Goal: Task Accomplishment & Management: Complete application form

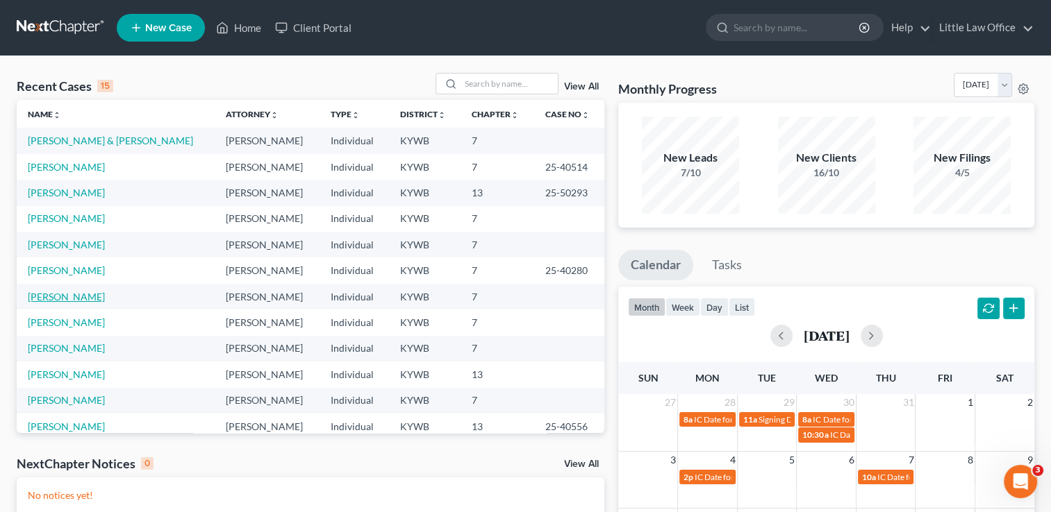
click at [65, 301] on link "Phillips, Bryttne" at bounding box center [66, 297] width 77 height 12
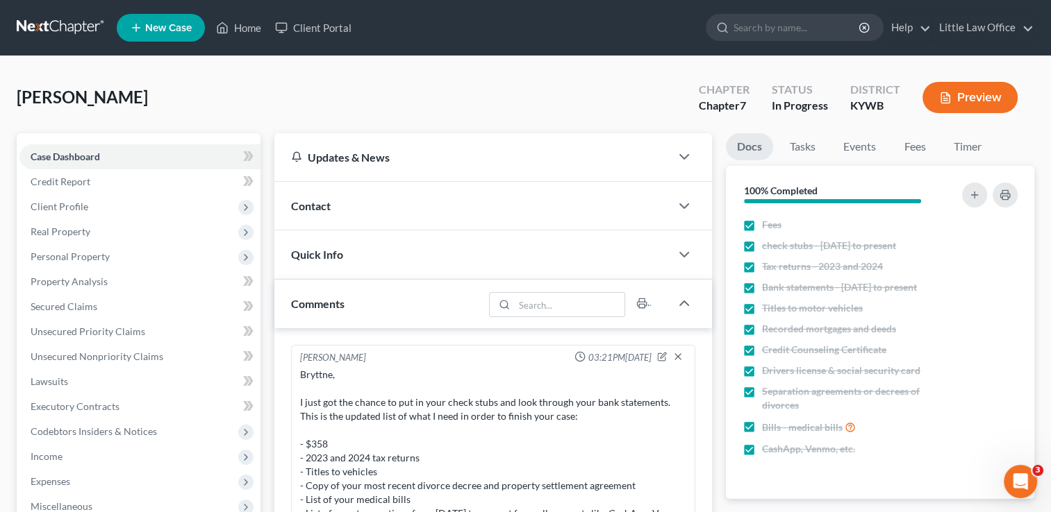
scroll to position [699, 0]
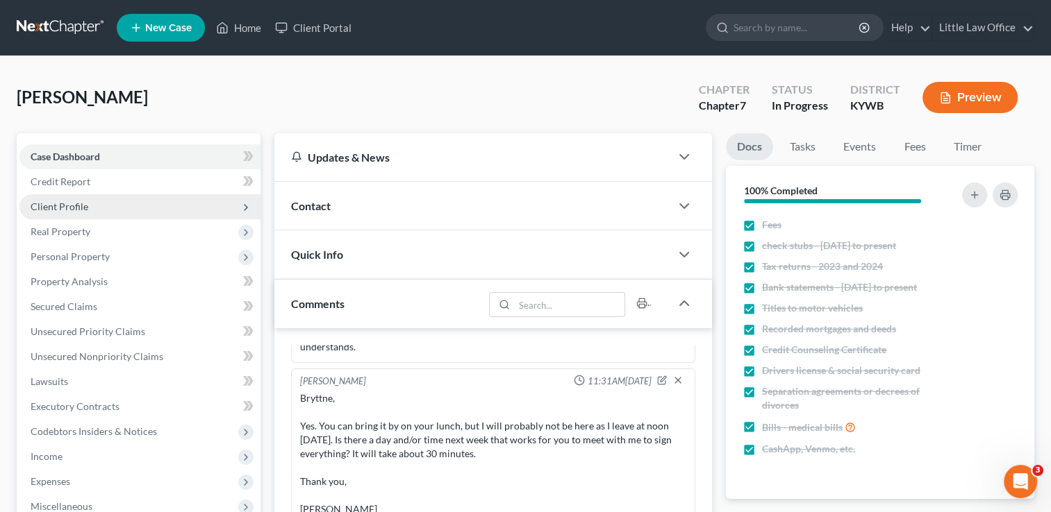
click at [83, 212] on span "Client Profile" at bounding box center [139, 206] width 241 height 25
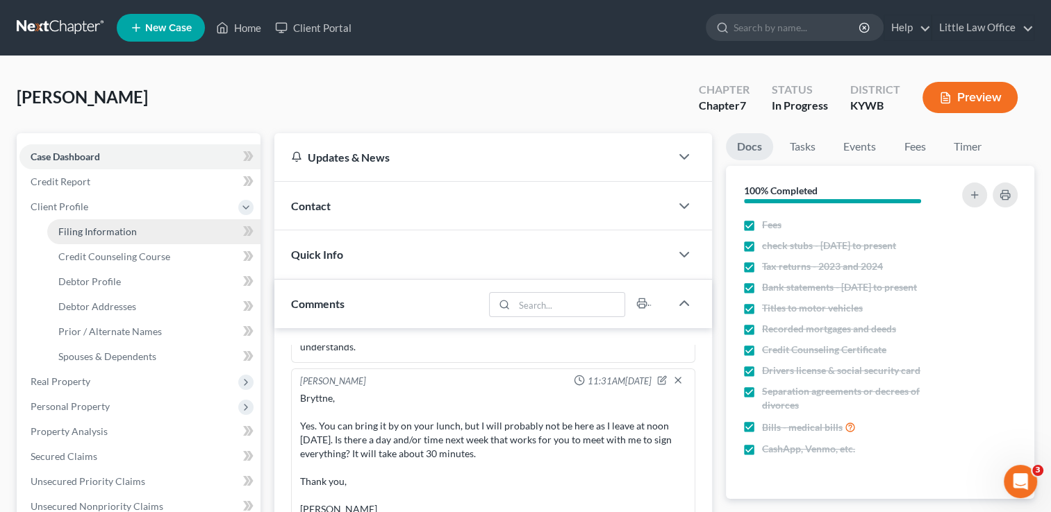
click at [96, 234] on span "Filing Information" at bounding box center [97, 232] width 78 height 12
select select "1"
select select "0"
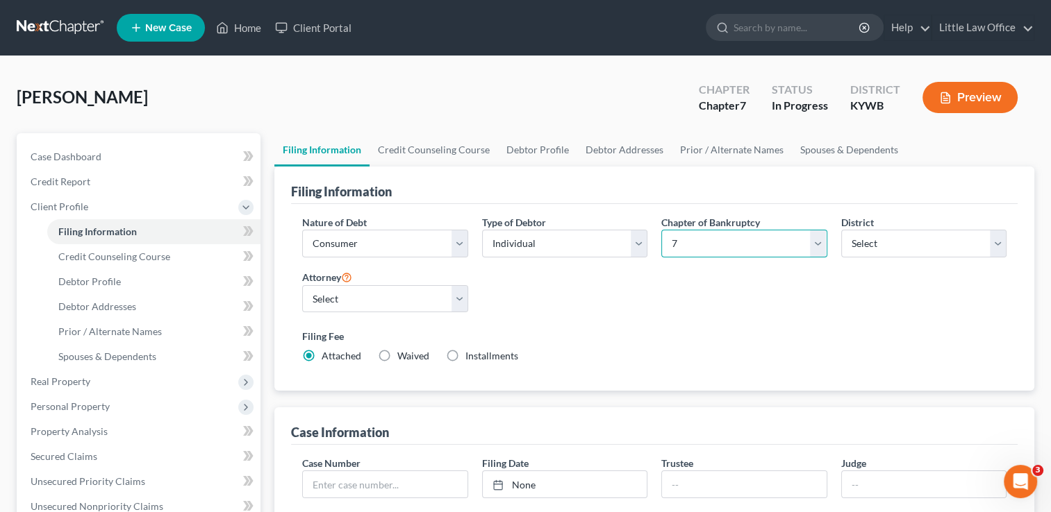
click at [760, 248] on select "Select 7 11 12 13" at bounding box center [743, 244] width 165 height 28
select select "3"
click at [661, 230] on select "Select 7 11 12 13" at bounding box center [743, 244] width 165 height 28
drag, startPoint x: 1050, startPoint y: 260, endPoint x: 1052, endPoint y: 375, distance: 114.6
click at [1051, 375] on html "Home New Case Client Portal Little Law Office kristi@littlelawofficeky.com My A…" at bounding box center [525, 478] width 1051 height 957
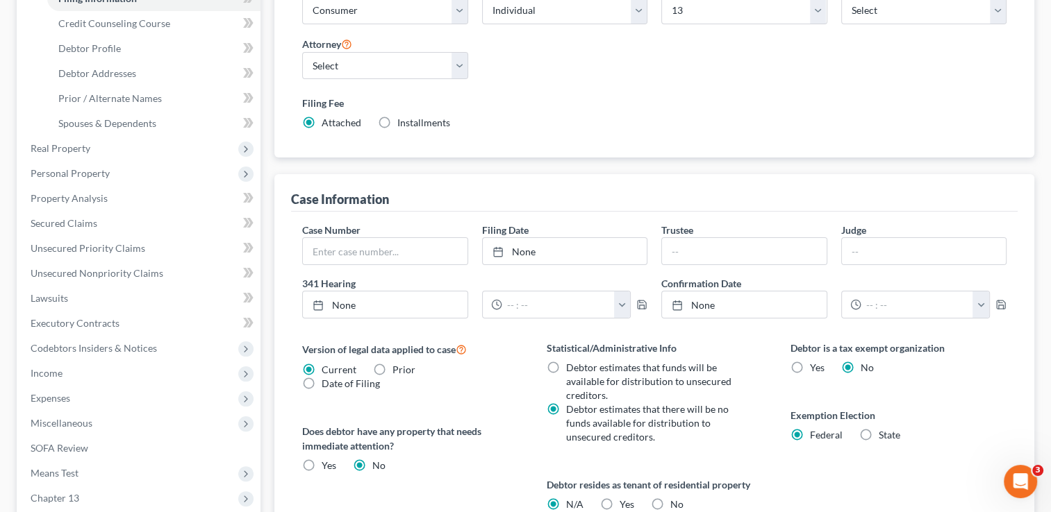
scroll to position [294, 0]
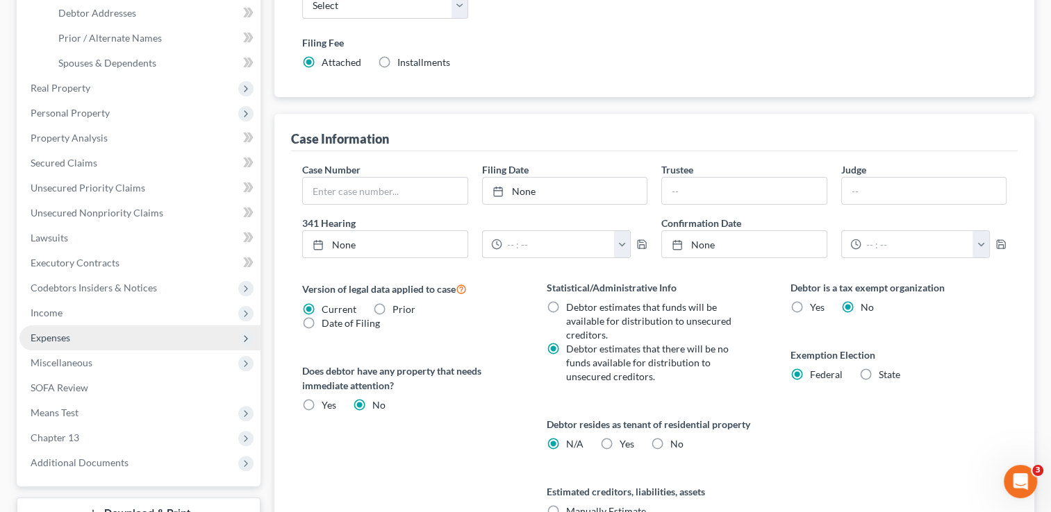
click at [98, 345] on span "Expenses" at bounding box center [139, 338] width 241 height 25
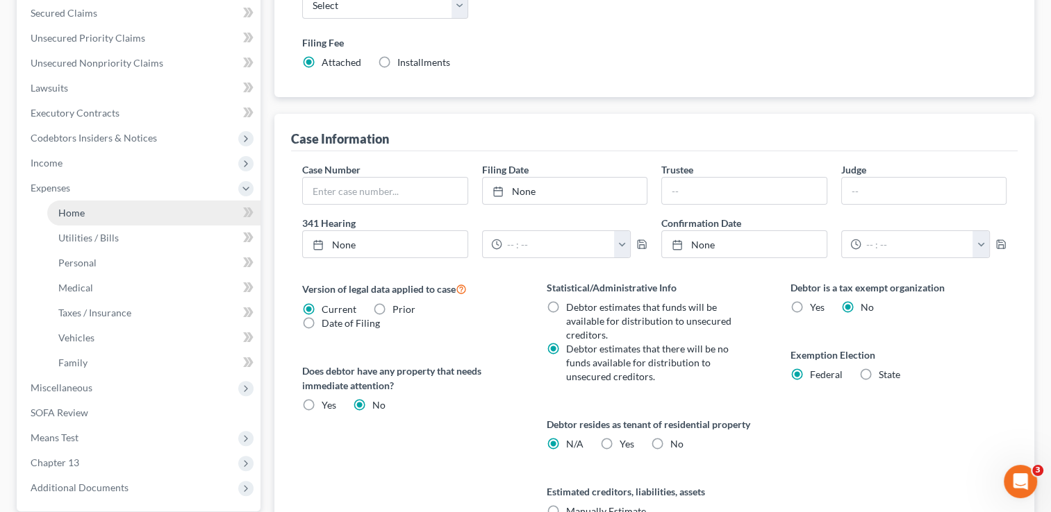
click at [78, 217] on span "Home" at bounding box center [71, 213] width 26 height 12
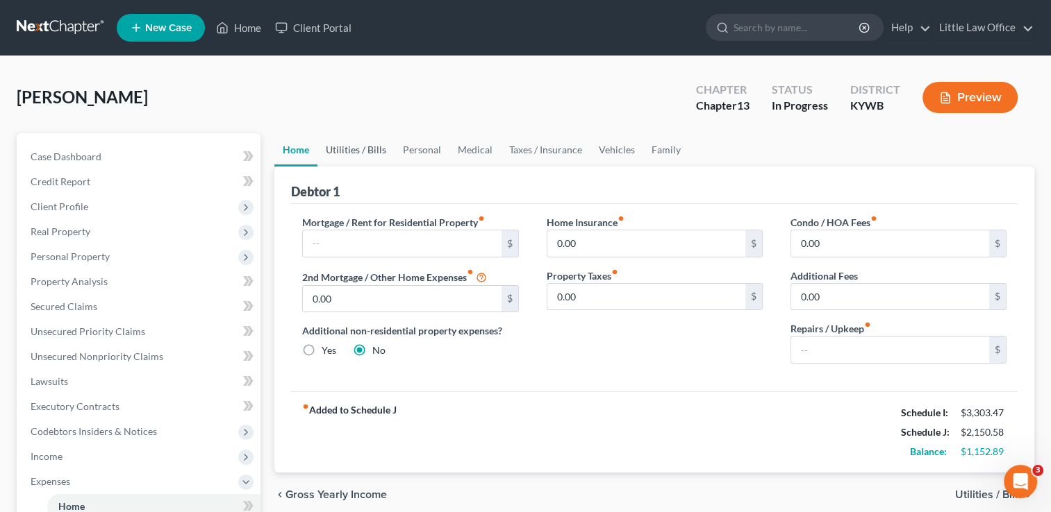
click at [337, 149] on link "Utilities / Bills" at bounding box center [355, 149] width 77 height 33
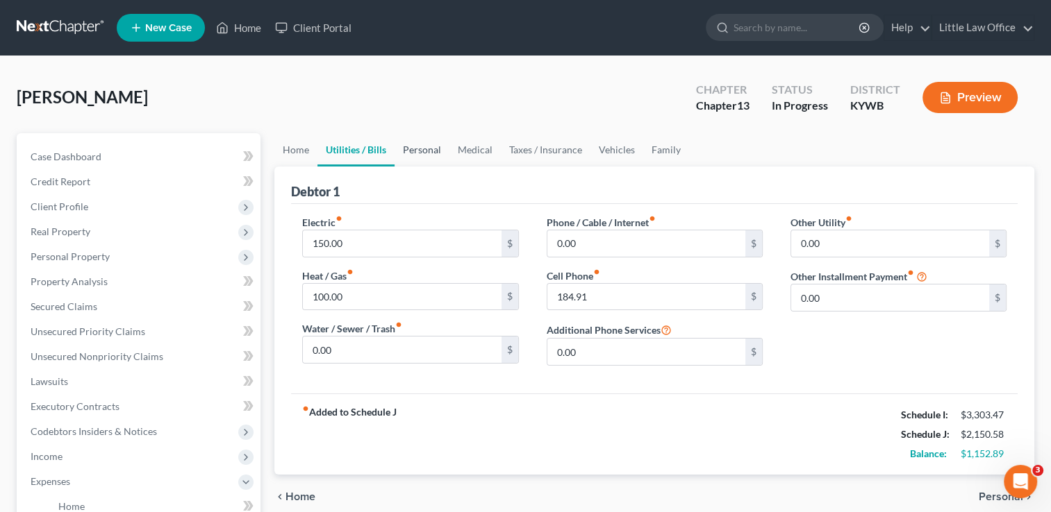
click at [420, 153] on link "Personal" at bounding box center [421, 149] width 55 height 33
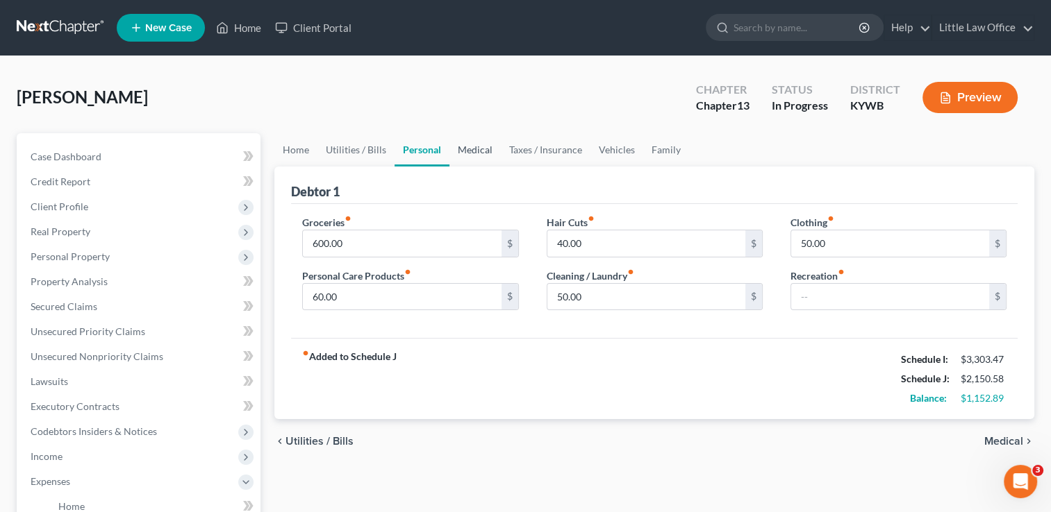
click at [464, 149] on link "Medical" at bounding box center [474, 149] width 51 height 33
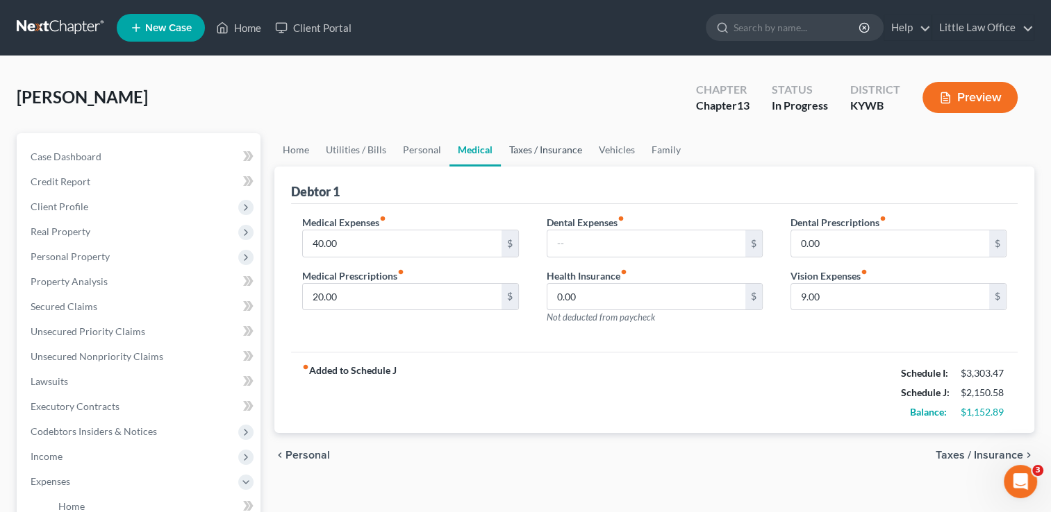
click at [547, 160] on link "Taxes / Insurance" at bounding box center [546, 149] width 90 height 33
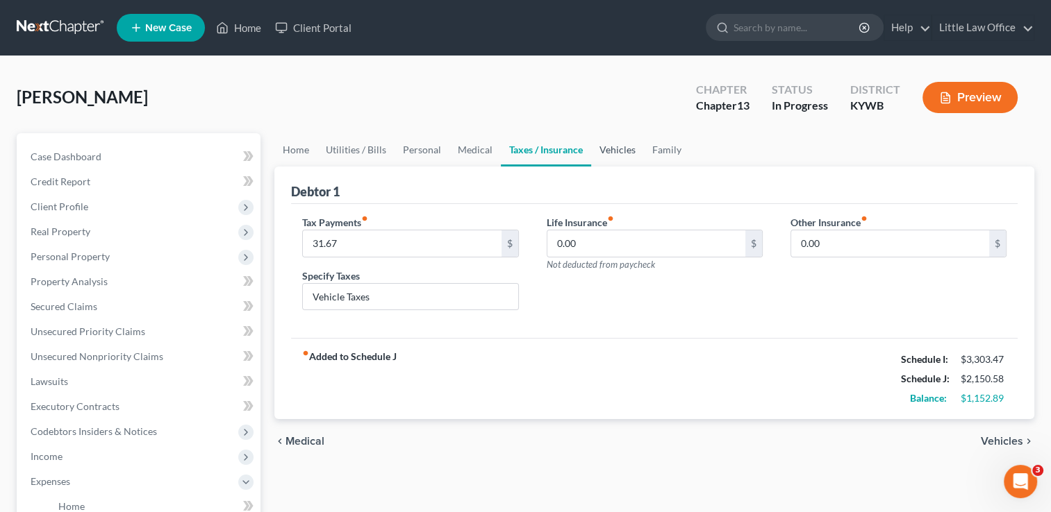
click at [602, 162] on link "Vehicles" at bounding box center [617, 149] width 53 height 33
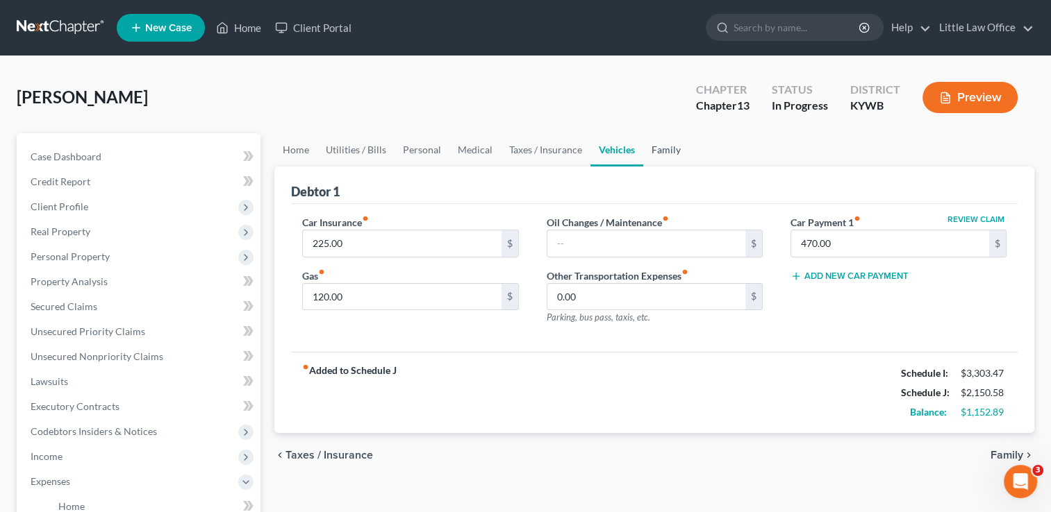
click at [664, 147] on link "Family" at bounding box center [666, 149] width 46 height 33
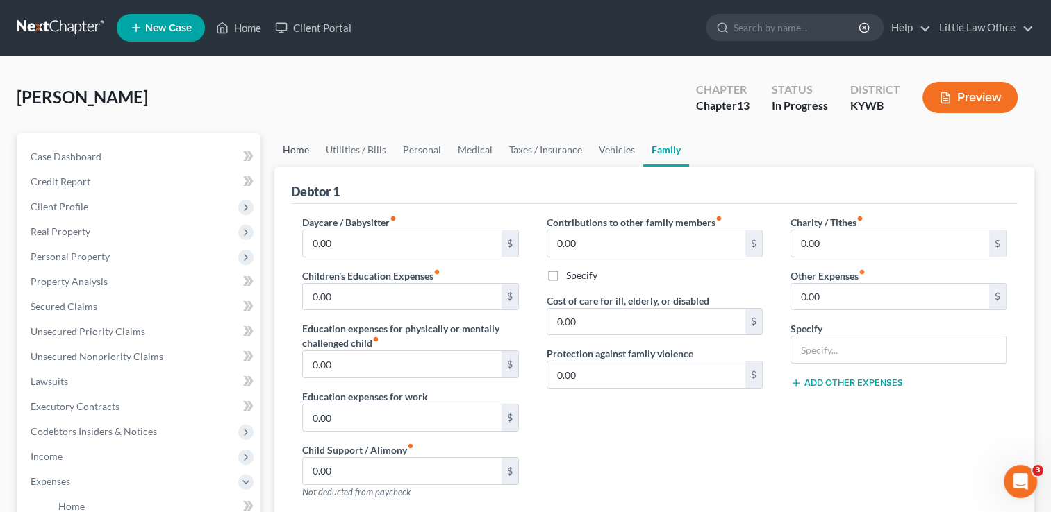
click at [305, 148] on link "Home" at bounding box center [295, 149] width 43 height 33
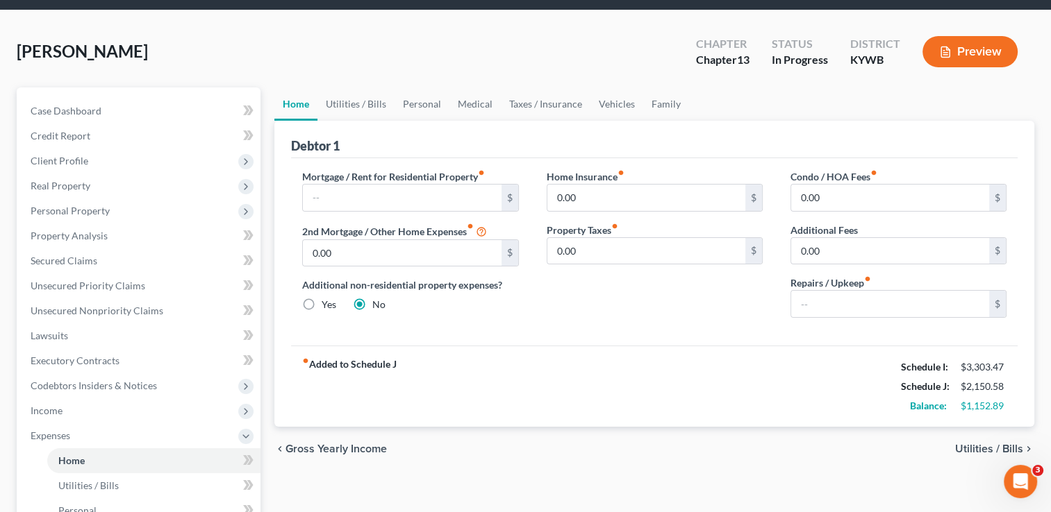
scroll to position [31, 0]
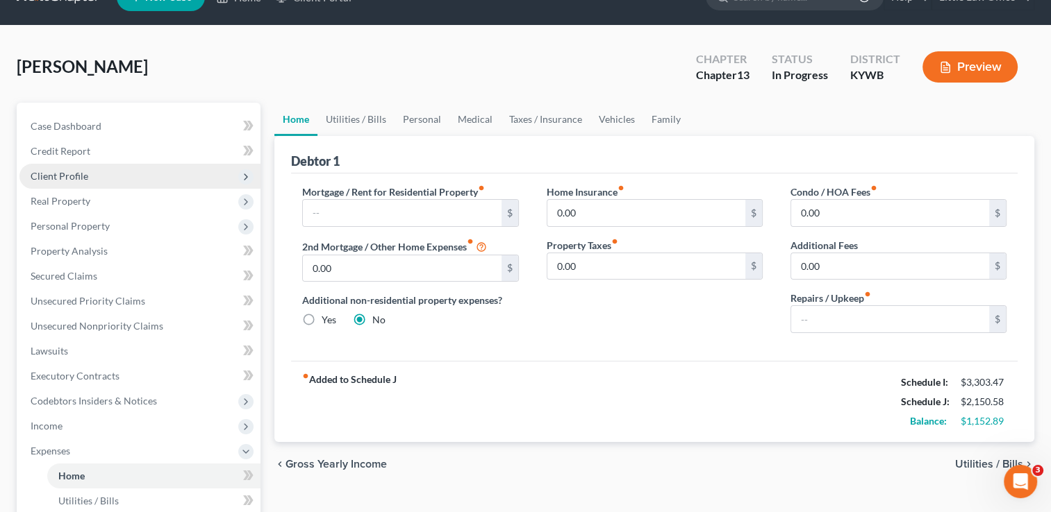
click at [92, 178] on span "Client Profile" at bounding box center [139, 176] width 241 height 25
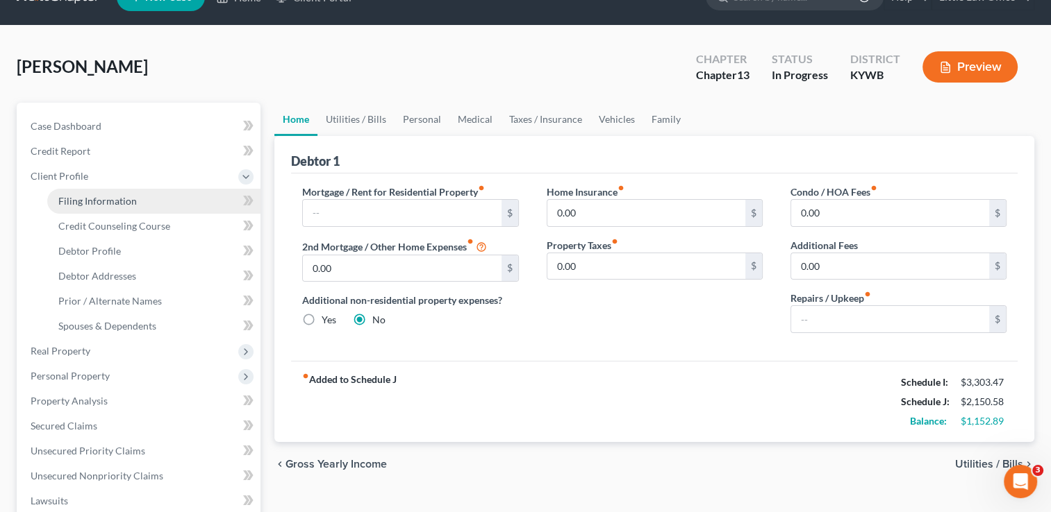
click at [106, 197] on span "Filing Information" at bounding box center [97, 201] width 78 height 12
select select "1"
select select "0"
select select "3"
select select "33"
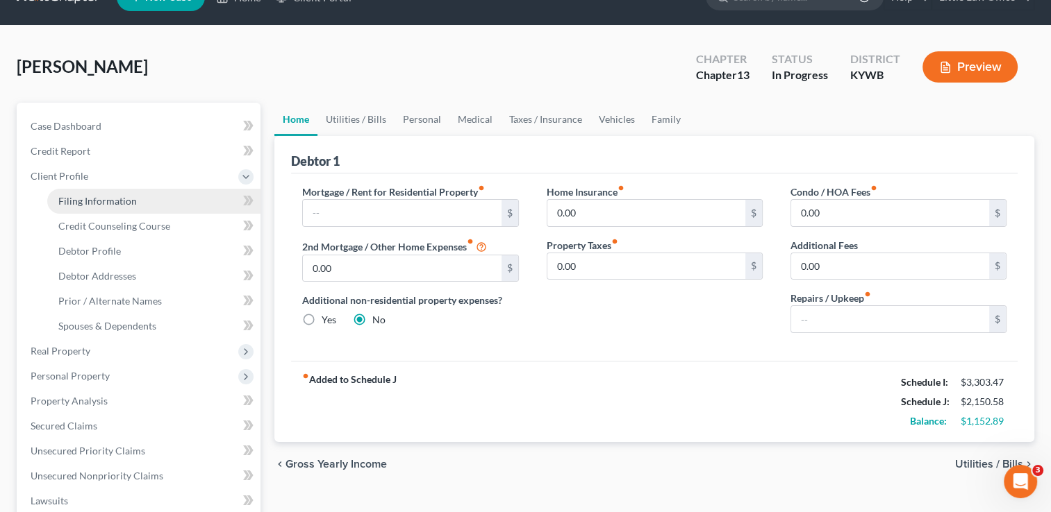
select select "0"
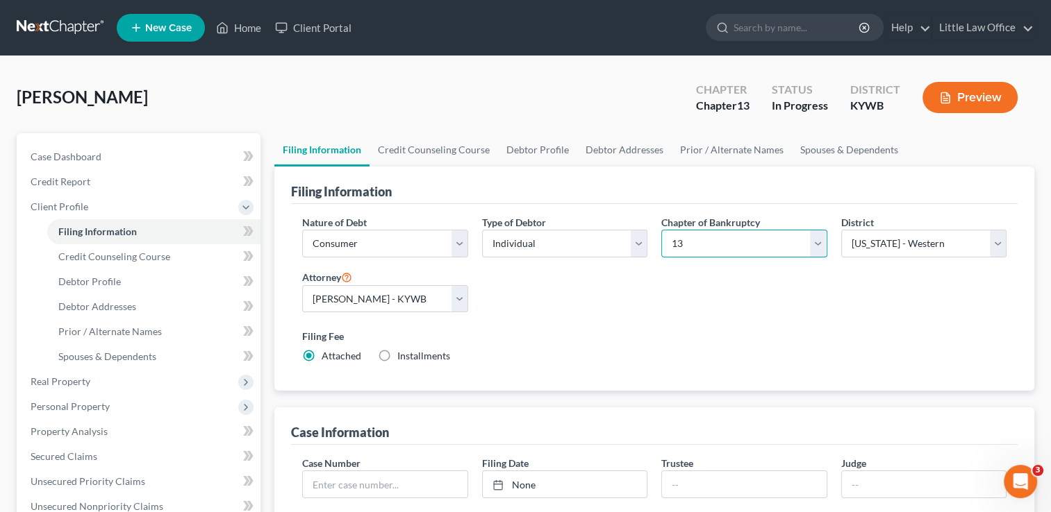
click at [700, 250] on select "Select 7 11 12 13" at bounding box center [743, 244] width 165 height 28
select select "0"
click at [661, 230] on select "Select 7 11 12 13" at bounding box center [743, 244] width 165 height 28
click at [828, 358] on div "Filing Fee Attached Waived Waived Installments Installments" at bounding box center [654, 346] width 704 height 34
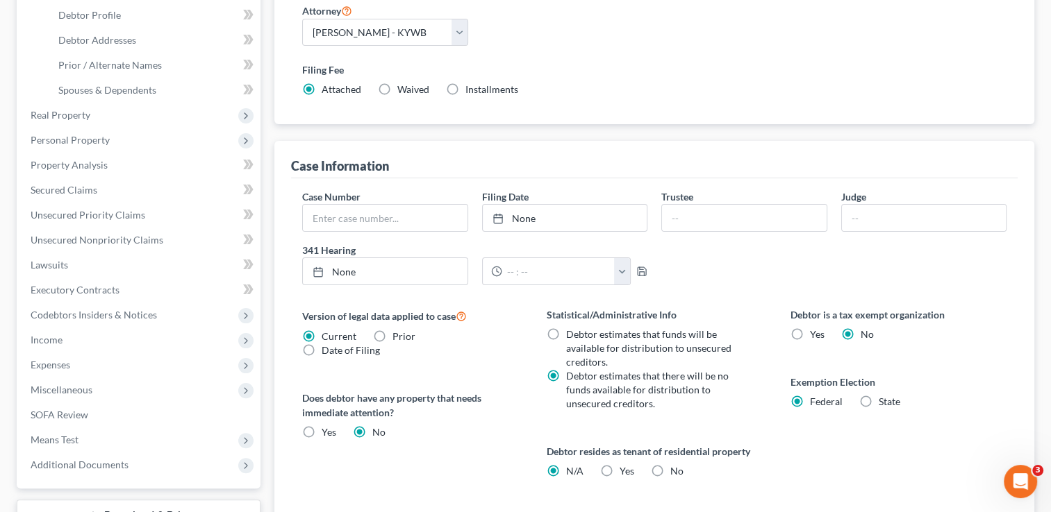
scroll to position [281, 0]
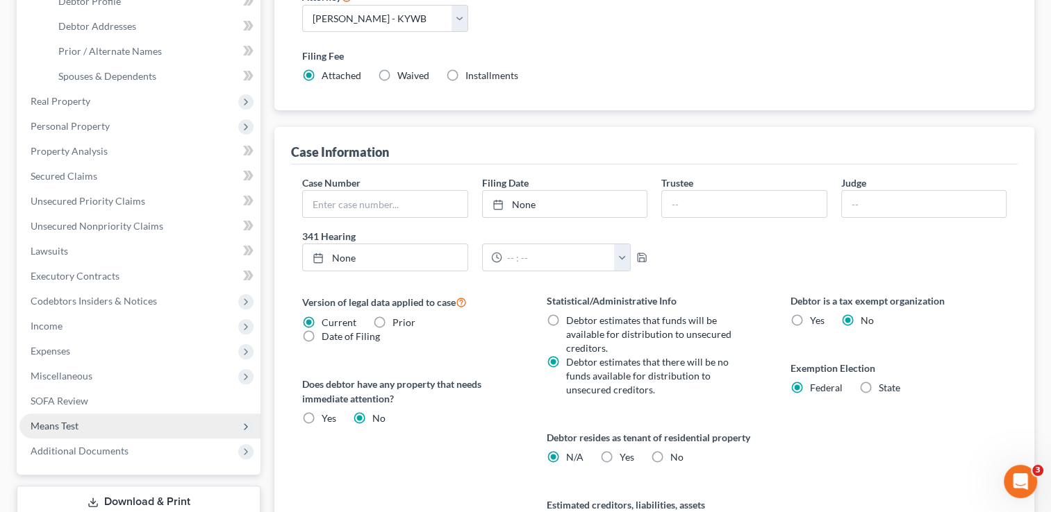
click at [67, 424] on span "Means Test" at bounding box center [55, 426] width 48 height 12
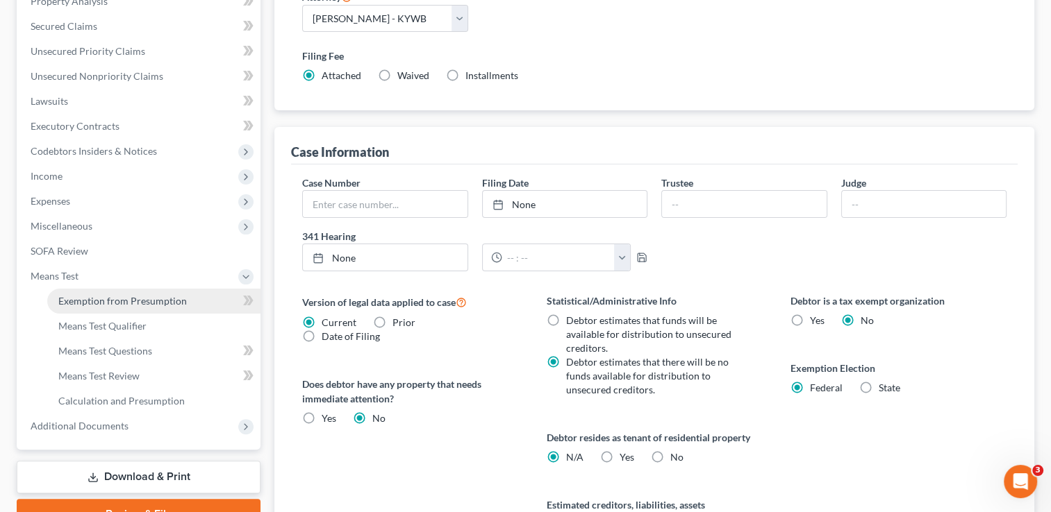
click at [136, 296] on span "Exemption from Presumption" at bounding box center [122, 301] width 128 height 12
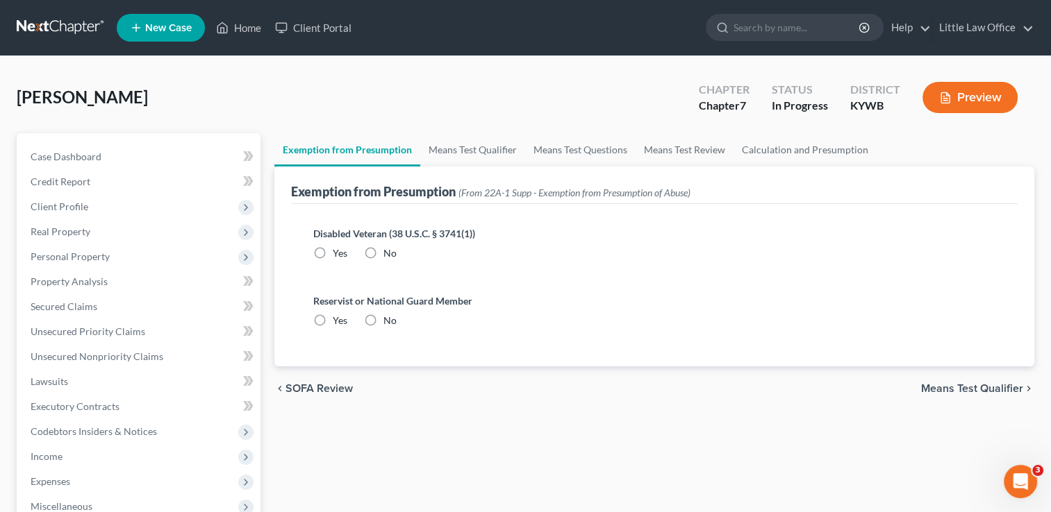
click at [383, 247] on label "No" at bounding box center [389, 254] width 13 height 14
click at [389, 247] on input "No" at bounding box center [393, 251] width 9 height 9
radio input "true"
click at [383, 317] on label "No" at bounding box center [389, 321] width 13 height 14
click at [389, 317] on input "No" at bounding box center [393, 318] width 9 height 9
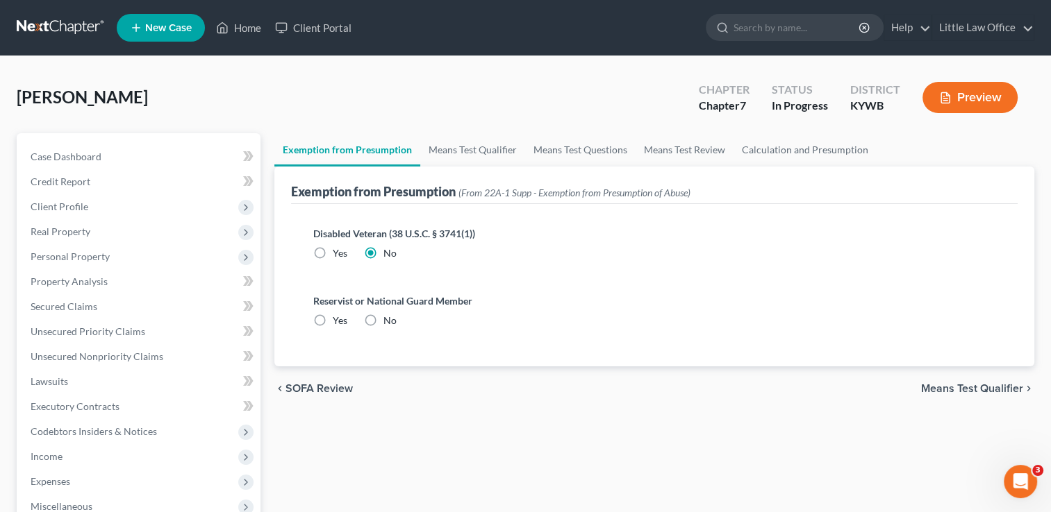
radio input "true"
click at [436, 164] on link "Means Test Qualifier" at bounding box center [472, 149] width 105 height 33
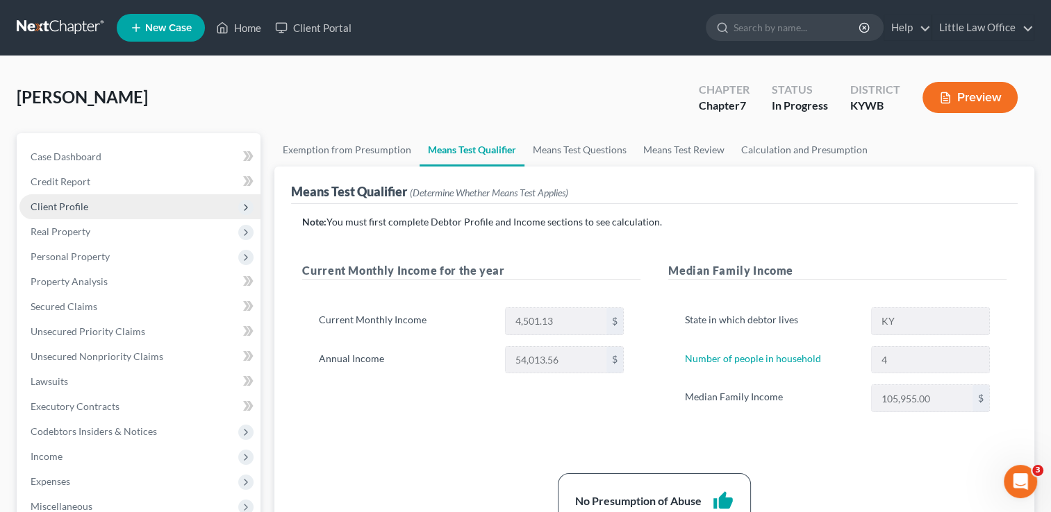
click at [50, 212] on span "Client Profile" at bounding box center [139, 206] width 241 height 25
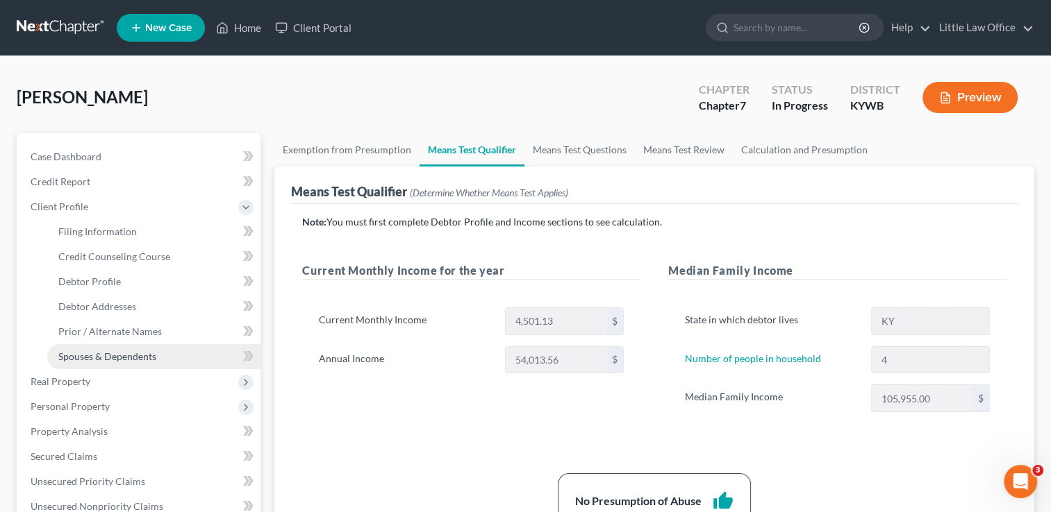
click at [122, 365] on link "Spouses & Dependents" at bounding box center [153, 356] width 213 height 25
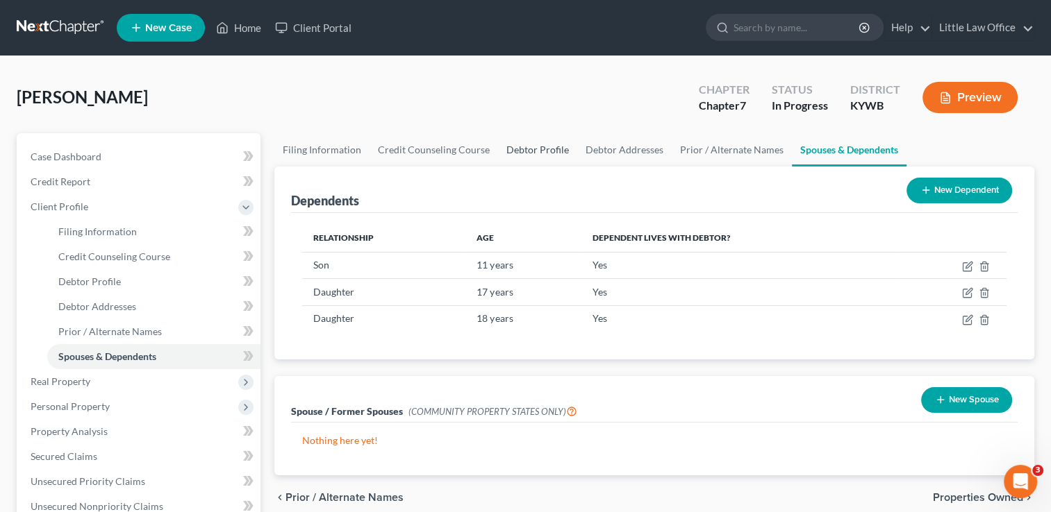
click at [526, 148] on link "Debtor Profile" at bounding box center [537, 149] width 79 height 33
select select "3"
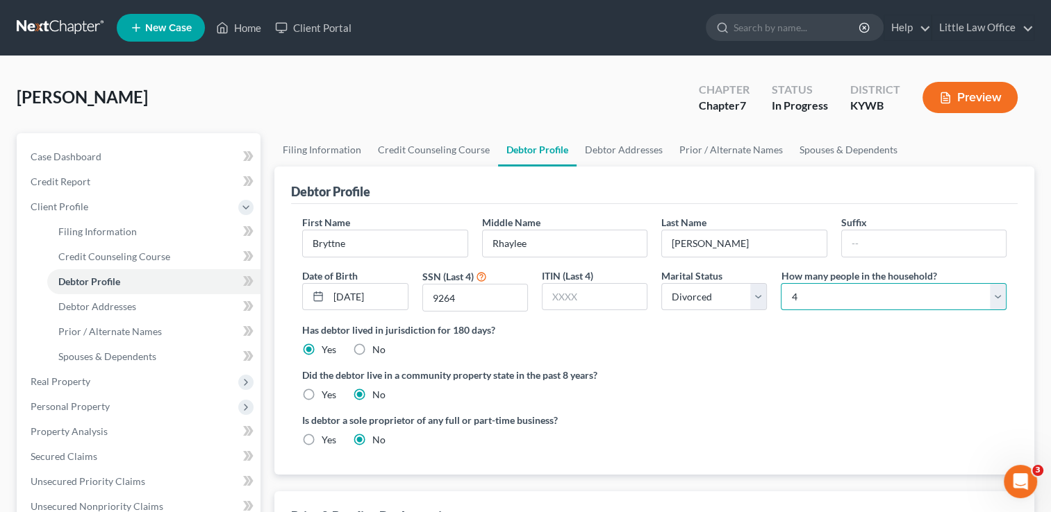
click at [839, 296] on select "Select 1 2 3 4 5 6 7 8 9 10 11 12 13 14 15 16 17 18 19 20" at bounding box center [894, 297] width 226 height 28
select select "1"
click at [781, 283] on select "Select 1 2 3 4 5 6 7 8 9 10 11 12 13 14 15 16 17 18 19 20" at bounding box center [894, 297] width 226 height 28
click at [937, 358] on ng-include "First Name Bryttne Middle Name Rhaylee Last Name Phillips Suffix Date of Birth …" at bounding box center [654, 336] width 704 height 243
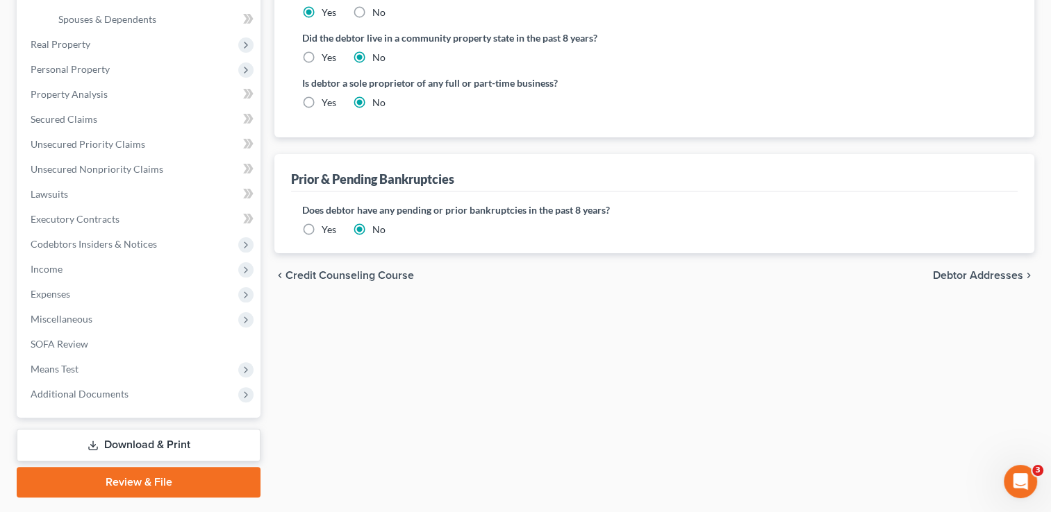
scroll to position [356, 0]
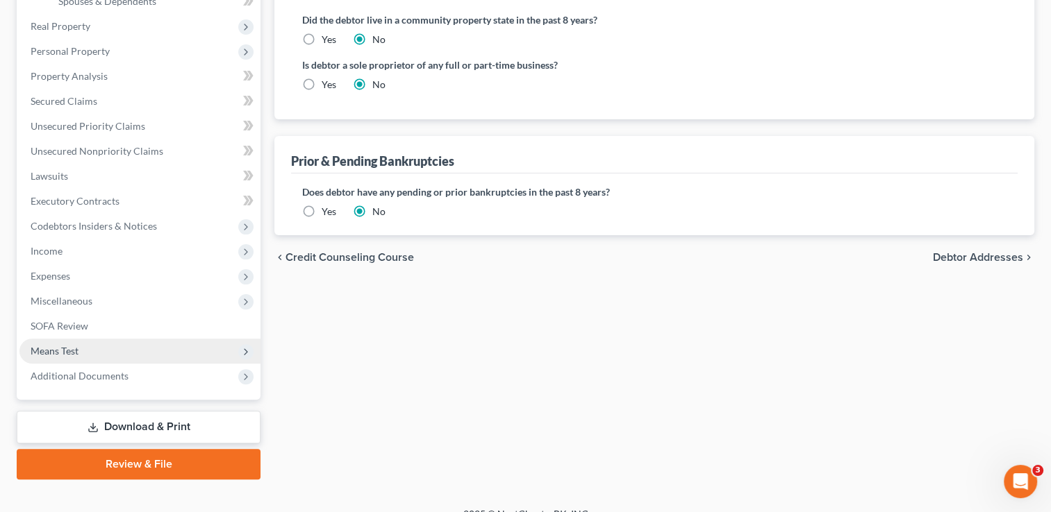
click at [77, 349] on span "Means Test" at bounding box center [55, 351] width 48 height 12
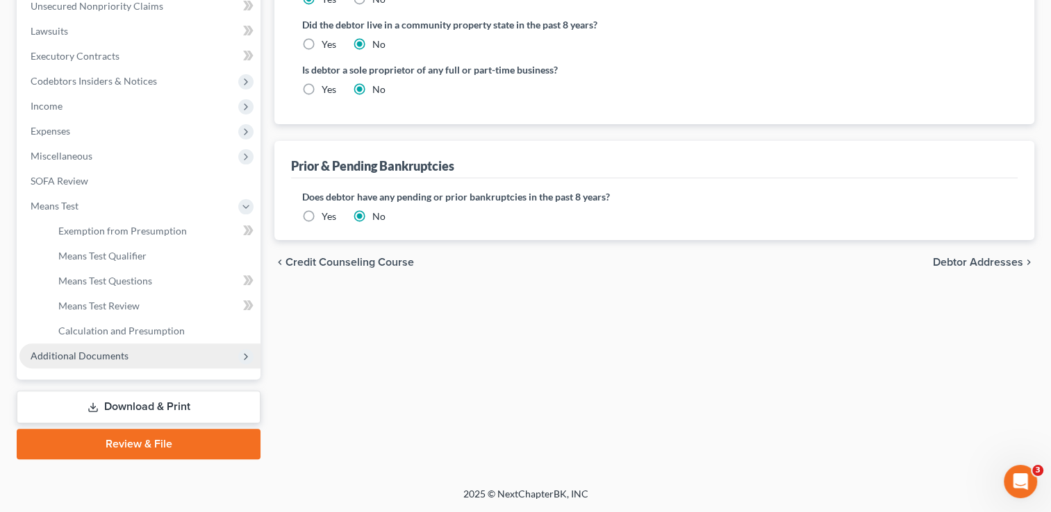
scroll to position [349, 0]
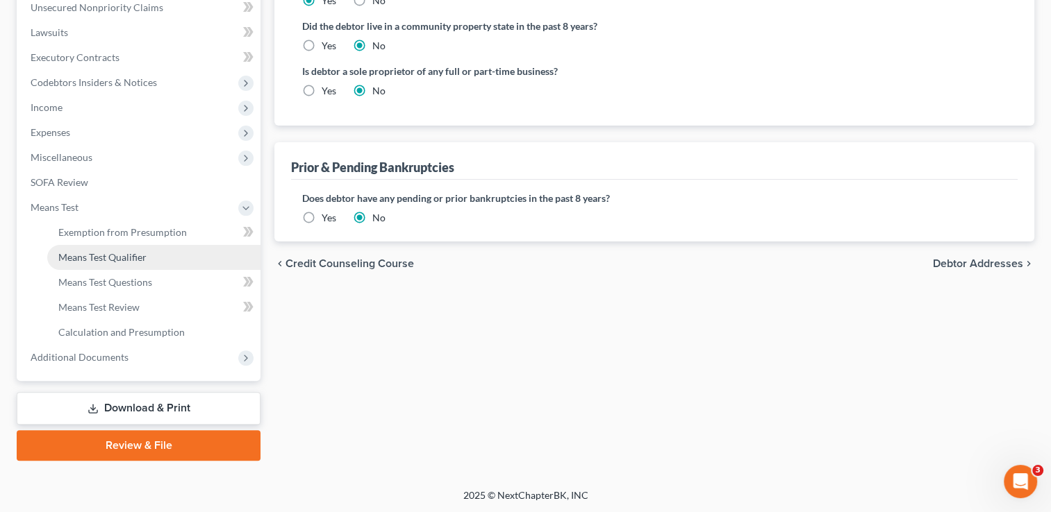
click at [113, 251] on span "Means Test Qualifier" at bounding box center [102, 257] width 88 height 12
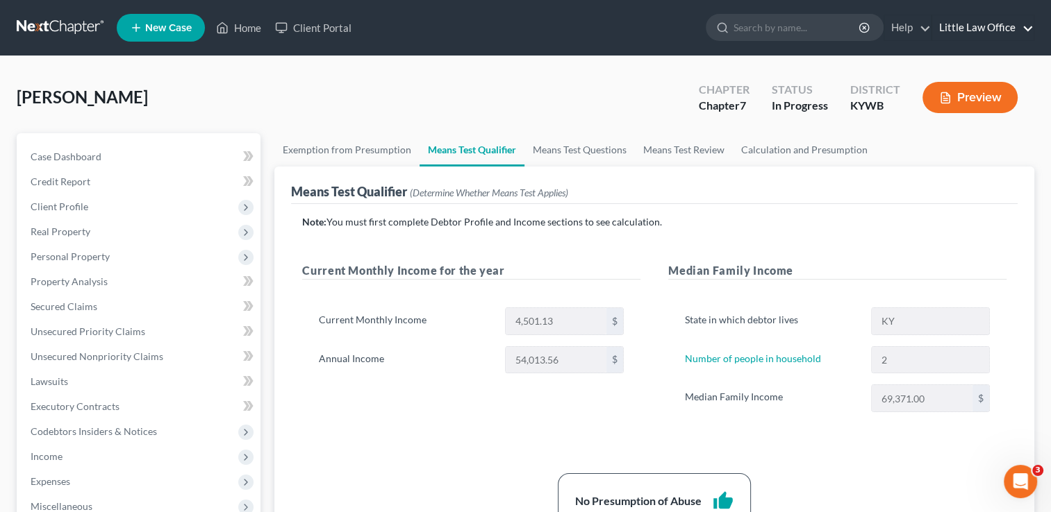
click at [1021, 33] on link "Little Law Office" at bounding box center [982, 27] width 101 height 25
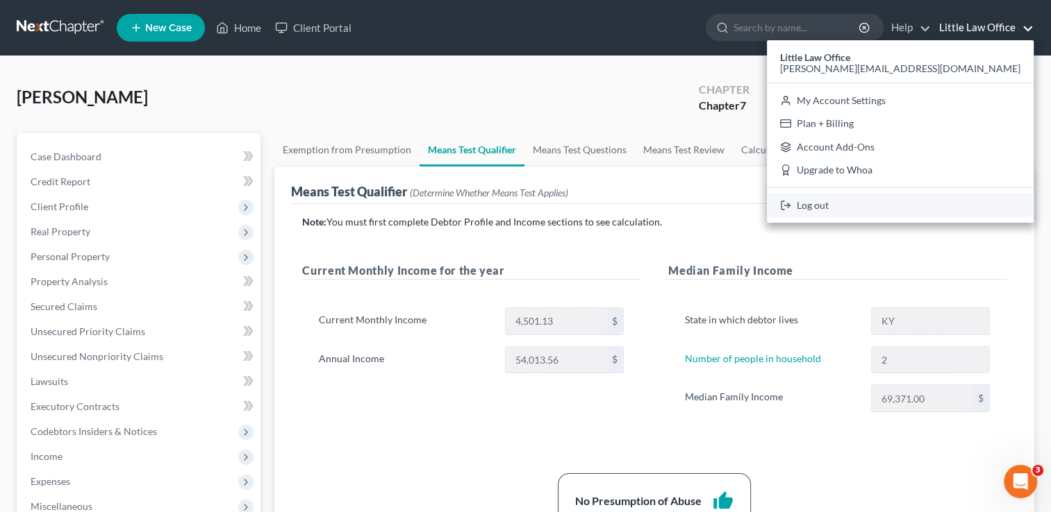
click at [946, 197] on link "Log out" at bounding box center [900, 206] width 267 height 24
